Goal: Task Accomplishment & Management: Manage account settings

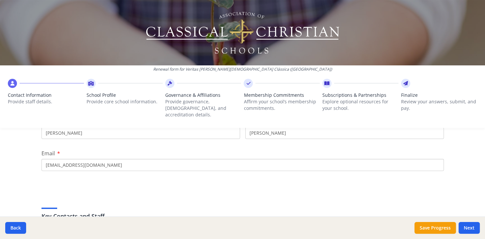
scroll to position [38, 0]
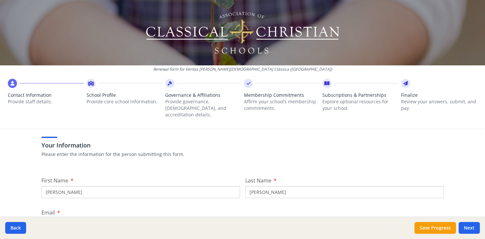
click at [87, 186] on input "[PERSON_NAME]" at bounding box center [140, 192] width 198 height 12
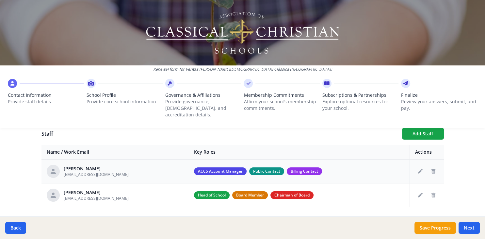
scroll to position [242, 0]
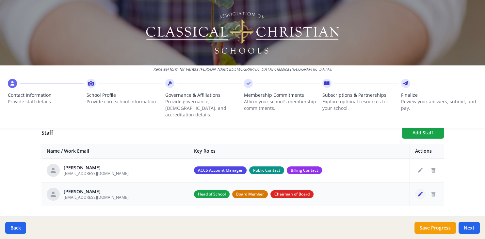
type input "Marina"
click at [422, 192] on icon "Edit staff" at bounding box center [420, 194] width 5 height 5
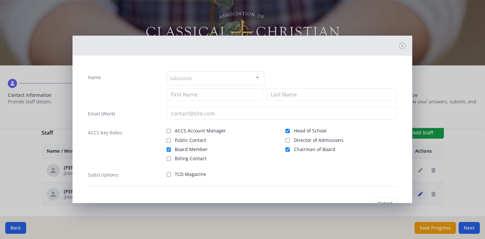
type input "Marina"
type input "[PERSON_NAME]"
type input "[EMAIL_ADDRESS][DOMAIN_NAME]"
checkbox input "true"
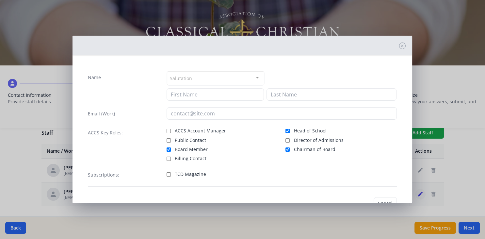
checkbox input "true"
click at [169, 139] on input "Public Contact" at bounding box center [168, 140] width 4 height 4
checkbox input "true"
click at [169, 130] on input "ACCS Account Manager" at bounding box center [168, 131] width 4 height 4
checkbox input "true"
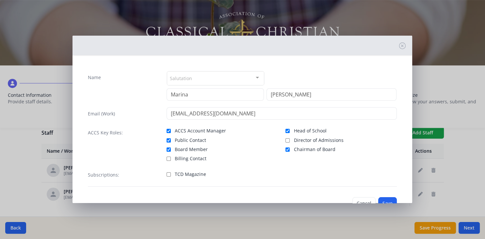
click at [168, 157] on input "Billing Contact" at bounding box center [168, 158] width 4 height 4
checkbox input "true"
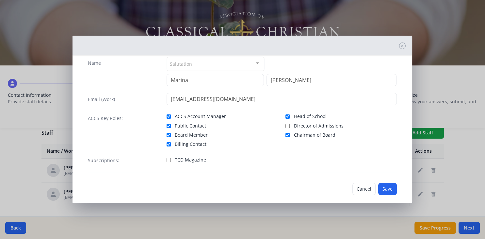
scroll to position [22, 0]
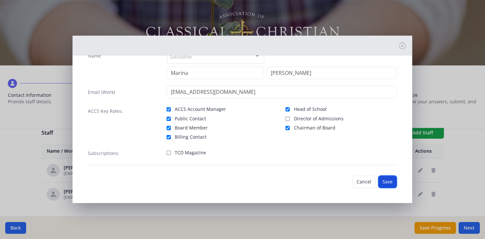
click at [382, 178] on button "Save" at bounding box center [387, 181] width 19 height 12
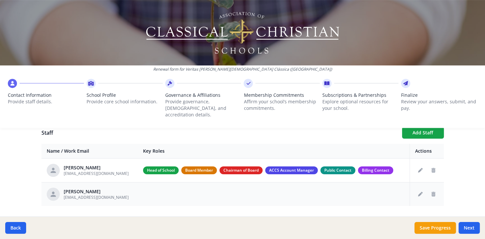
click at [105, 182] on td "[PERSON_NAME] [EMAIL_ADDRESS][DOMAIN_NAME]" at bounding box center [89, 194] width 96 height 24
drag, startPoint x: 121, startPoint y: 168, endPoint x: 63, endPoint y: 167, distance: 57.4
click at [63, 167] on div "[PERSON_NAME] [EMAIL_ADDRESS][DOMAIN_NAME]" at bounding box center [90, 169] width 86 height 13
copy span "[EMAIL_ADDRESS][DOMAIN_NAME]"
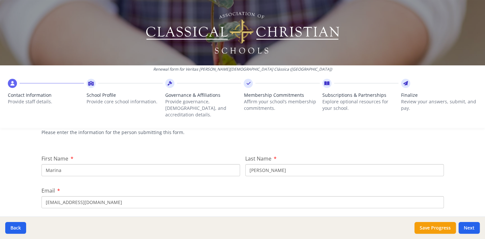
scroll to position [60, 0]
click at [99, 197] on input "[EMAIL_ADDRESS][DOMAIN_NAME]" at bounding box center [242, 202] width 402 height 12
paste input "[EMAIL_ADDRESS]"
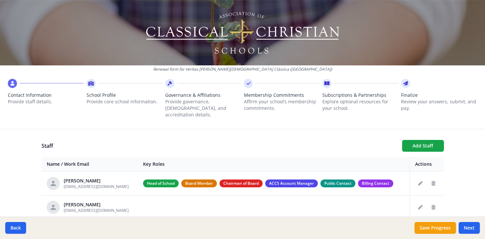
scroll to position [252, 0]
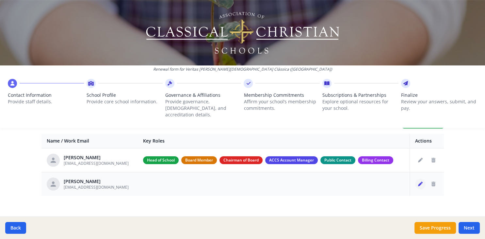
type input "[EMAIL_ADDRESS][DOMAIN_NAME]"
click at [421, 181] on icon "Edit staff" at bounding box center [420, 183] width 5 height 5
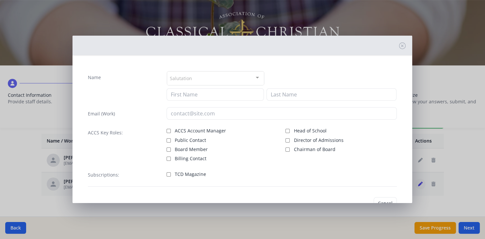
type input "[PERSON_NAME]"
type input "[EMAIL_ADDRESS][DOMAIN_NAME]"
click at [169, 148] on input "Board Member" at bounding box center [168, 149] width 4 height 4
checkbox input "true"
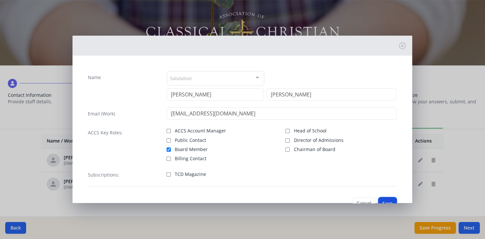
click at [383, 198] on button "Save" at bounding box center [387, 203] width 19 height 12
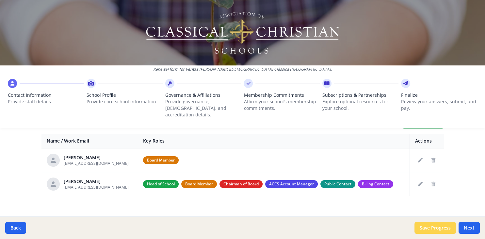
click at [442, 226] on button "Save Progress" at bounding box center [434, 228] width 41 height 12
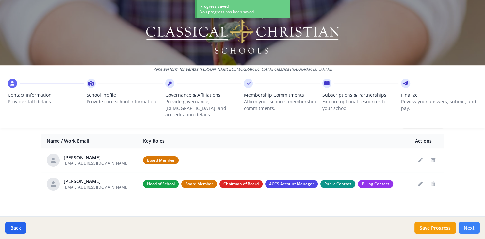
click at [470, 226] on button "Next" at bounding box center [468, 228] width 21 height 12
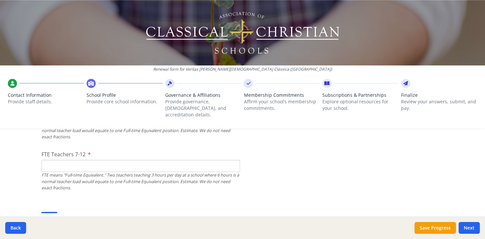
scroll to position [429, 0]
